Goal: Transaction & Acquisition: Purchase product/service

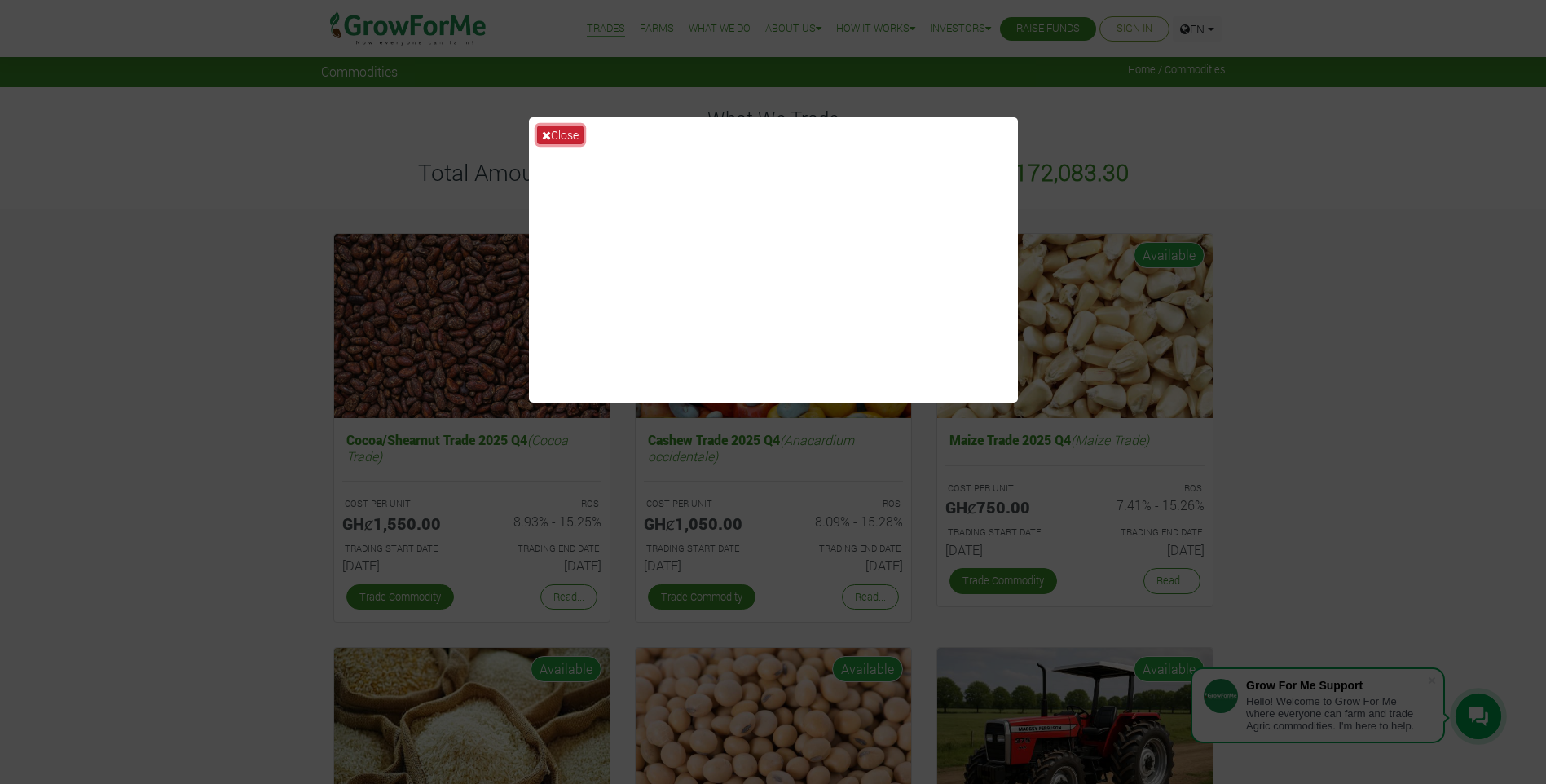
click at [562, 130] on button "Close" at bounding box center [560, 135] width 46 height 19
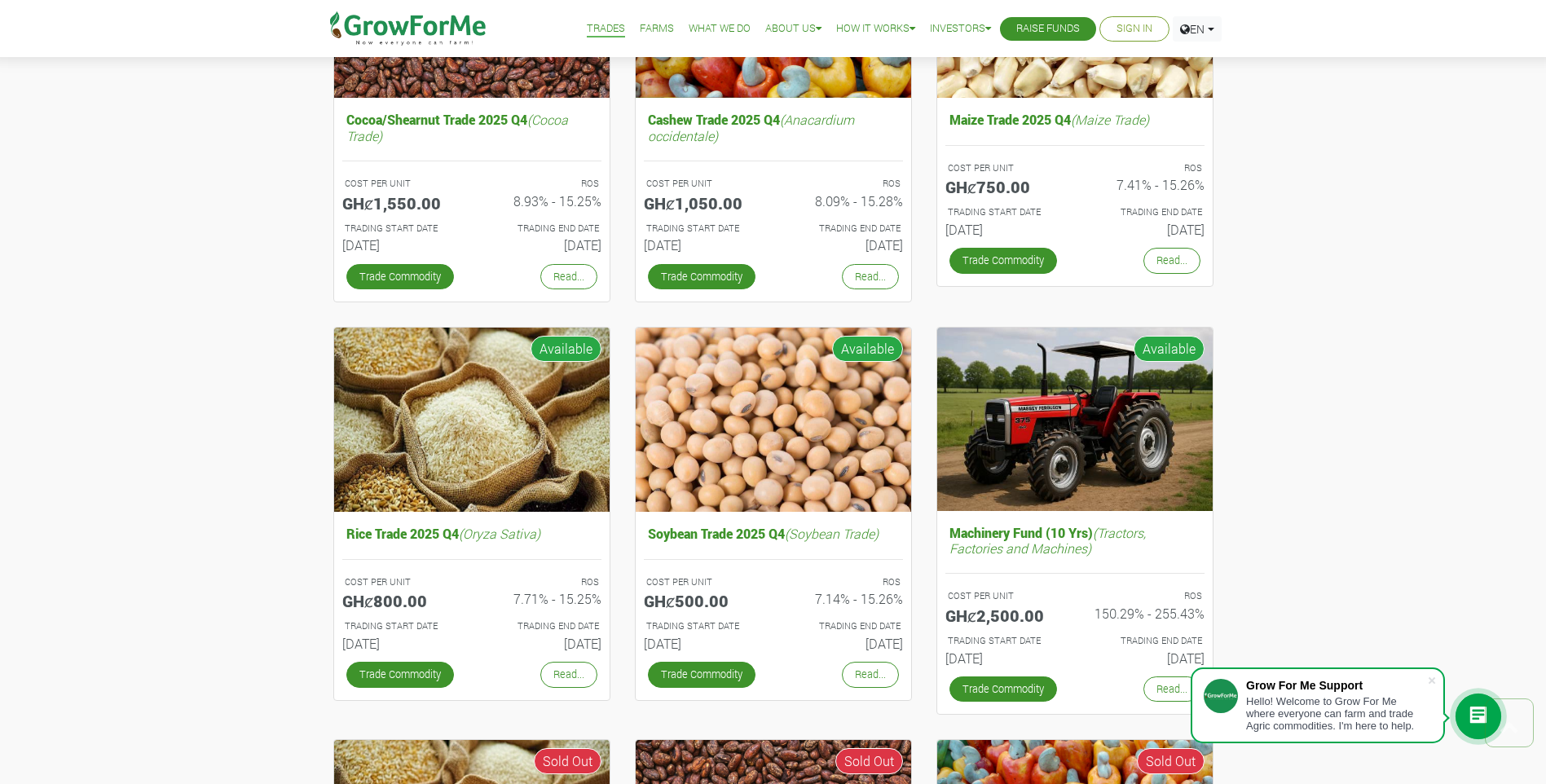
scroll to position [244, 0]
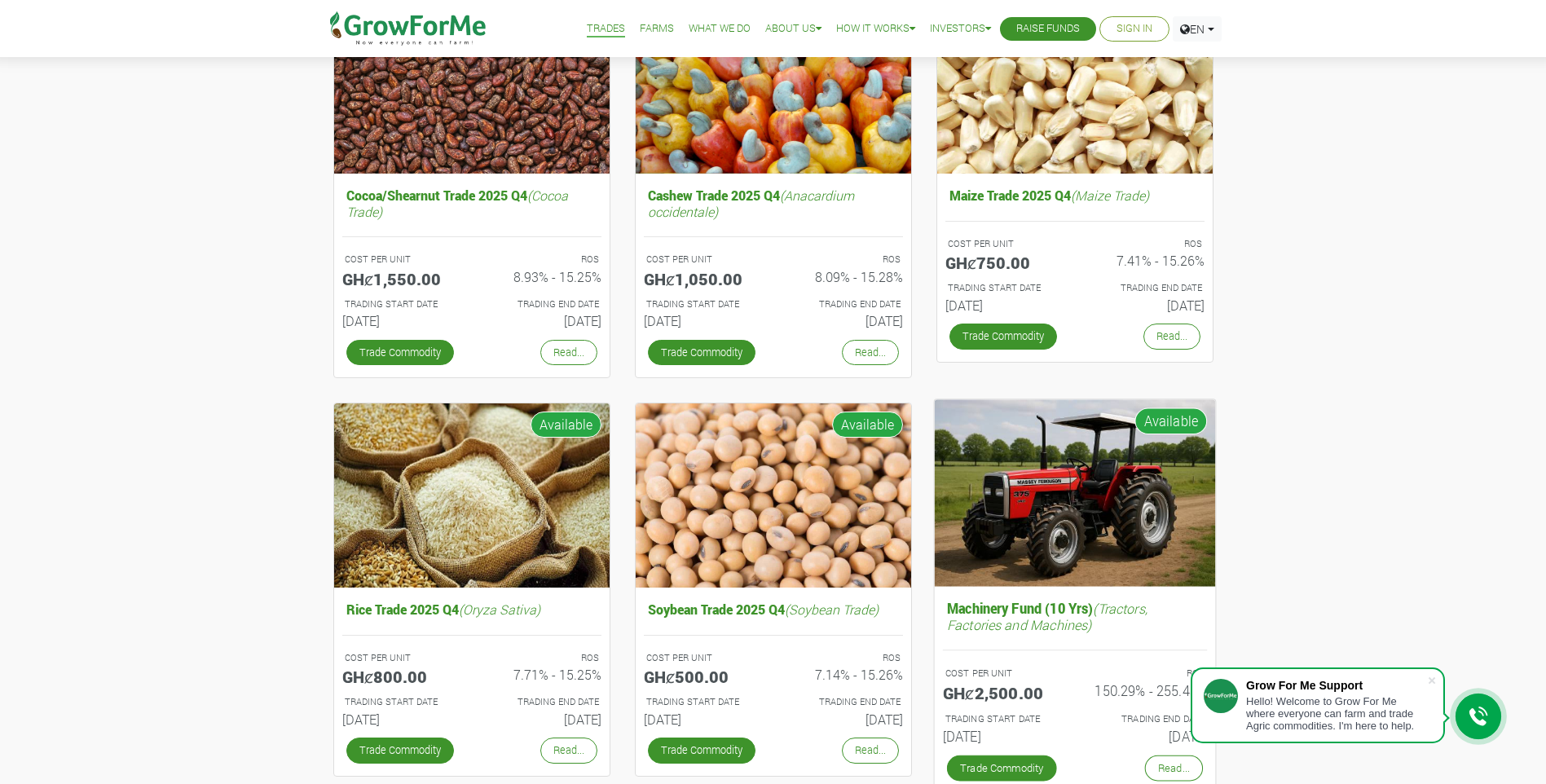
click at [1060, 520] on img at bounding box center [1074, 492] width 281 height 187
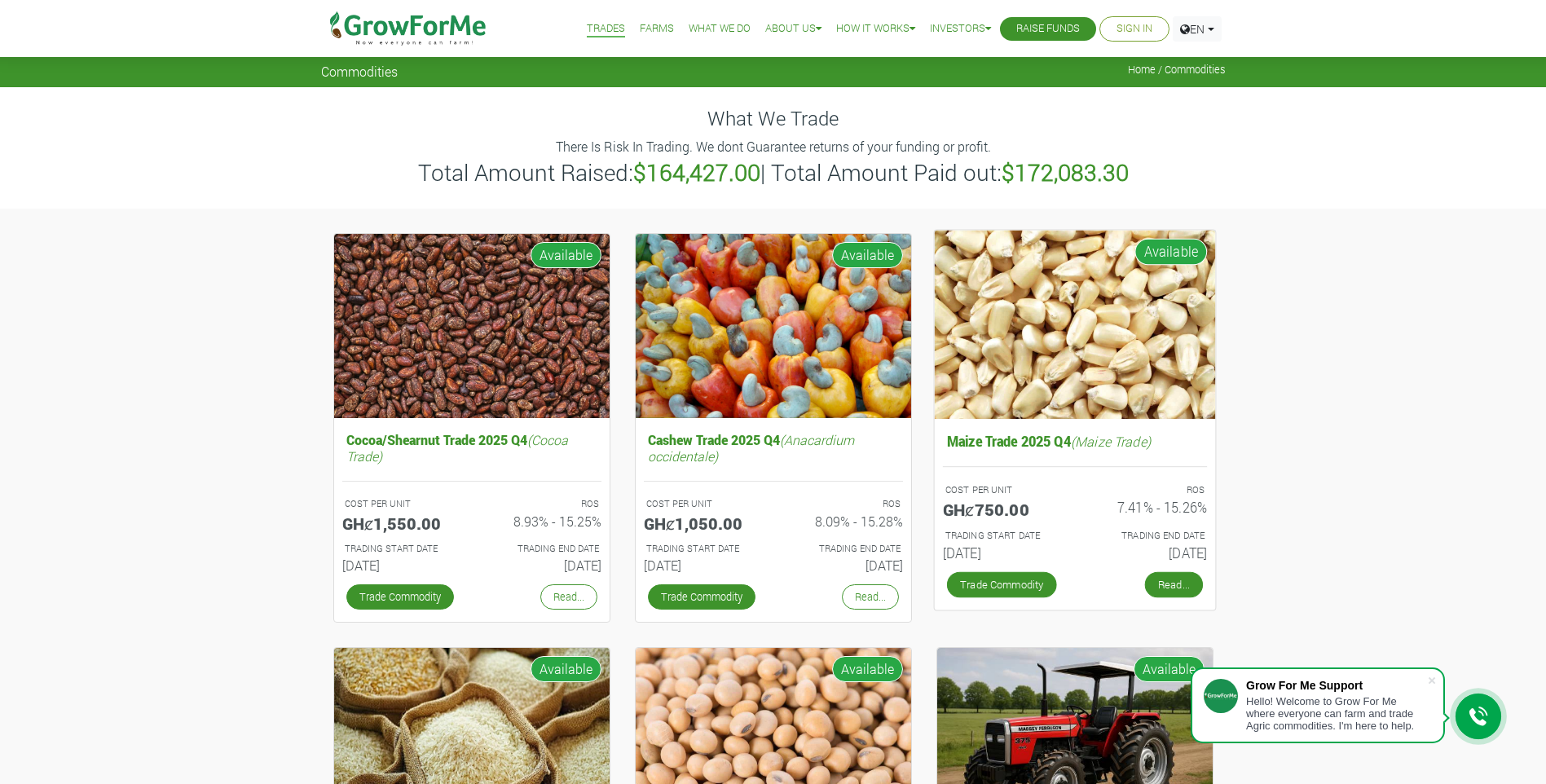
click at [1155, 584] on link "Read..." at bounding box center [1173, 584] width 58 height 26
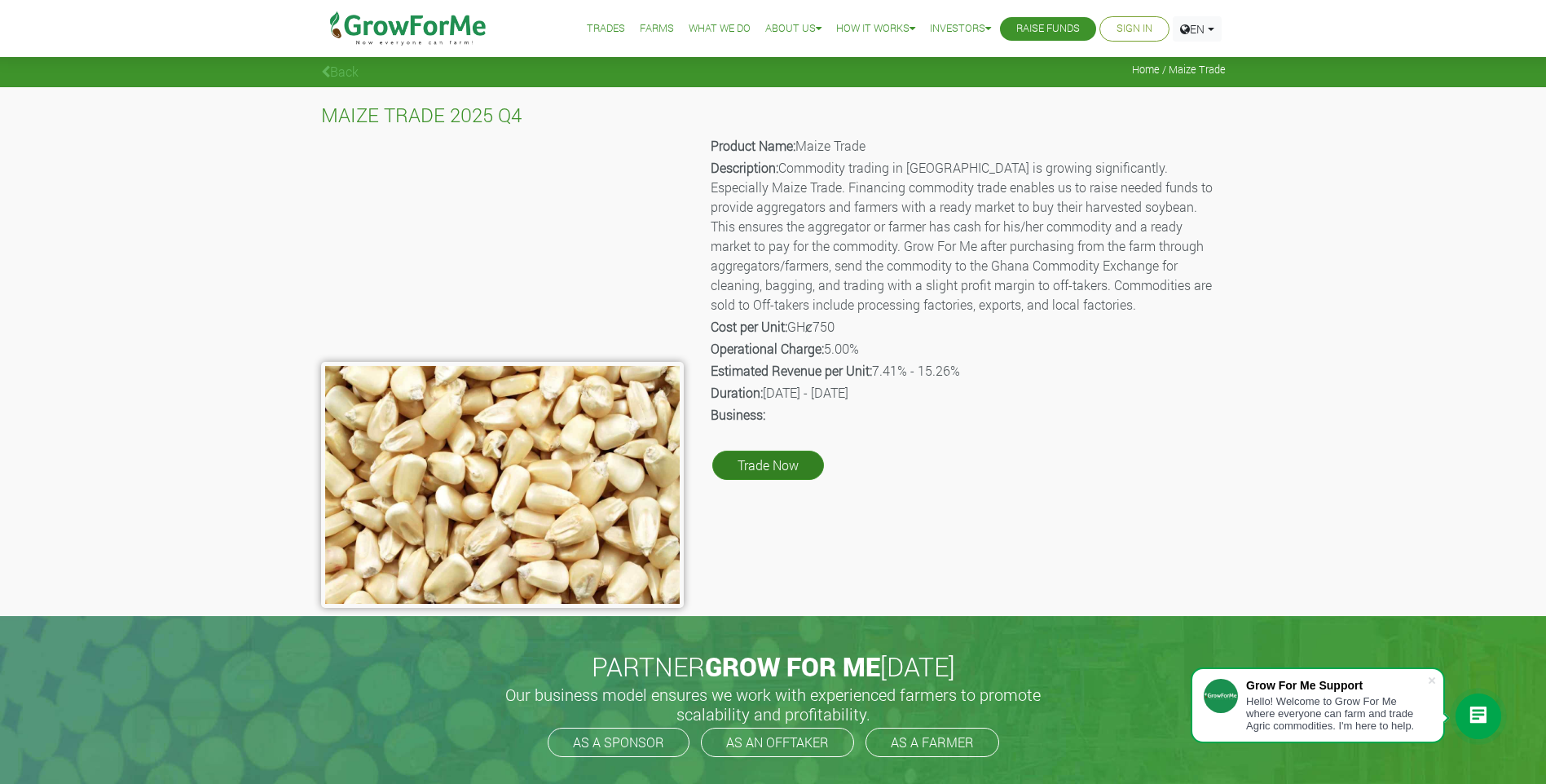
click at [802, 460] on link "Trade Now" at bounding box center [768, 465] width 112 height 29
